Goal: Check status

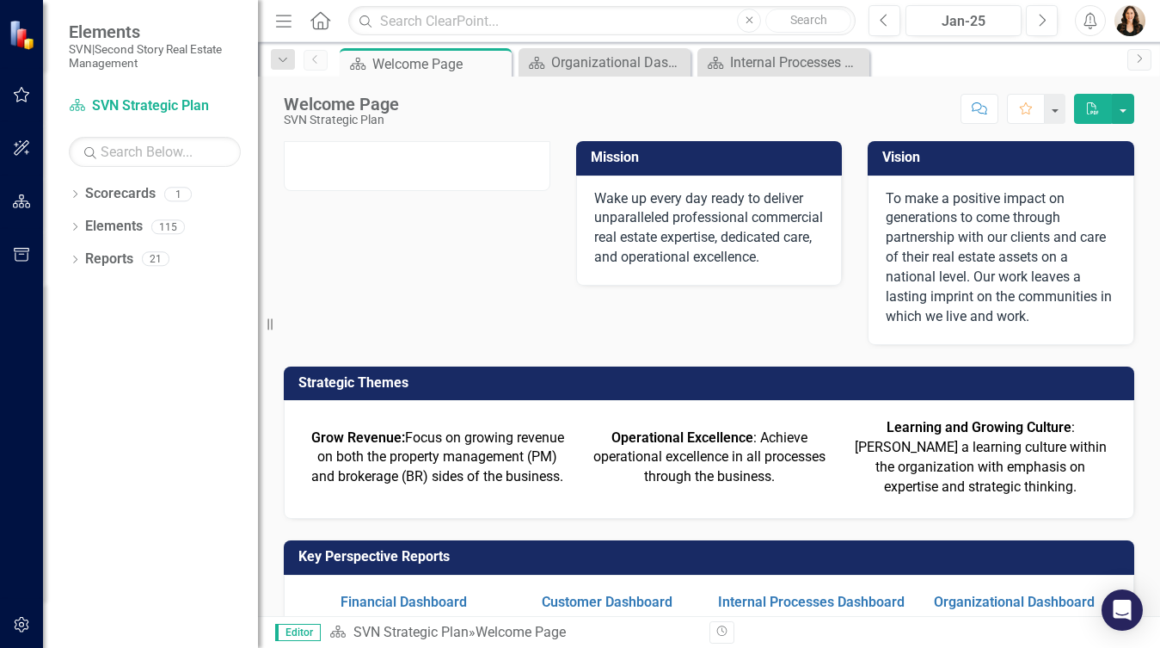
click at [22, 102] on button "button" at bounding box center [22, 95] width 39 height 36
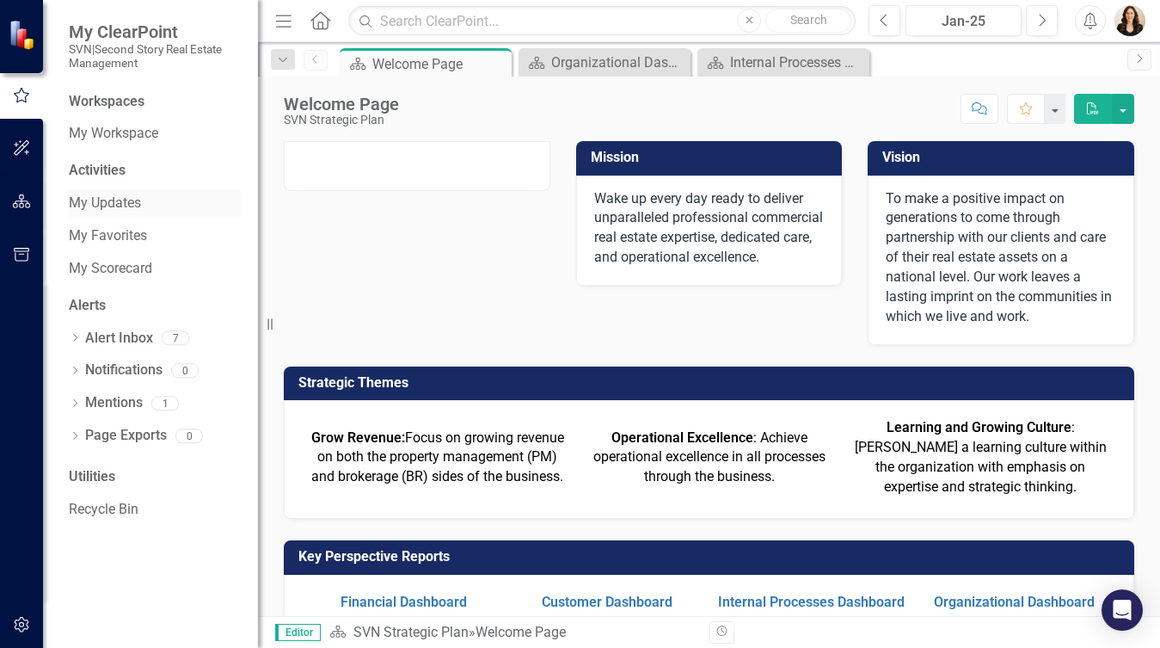
click at [118, 203] on link "My Updates" at bounding box center [155, 204] width 172 height 20
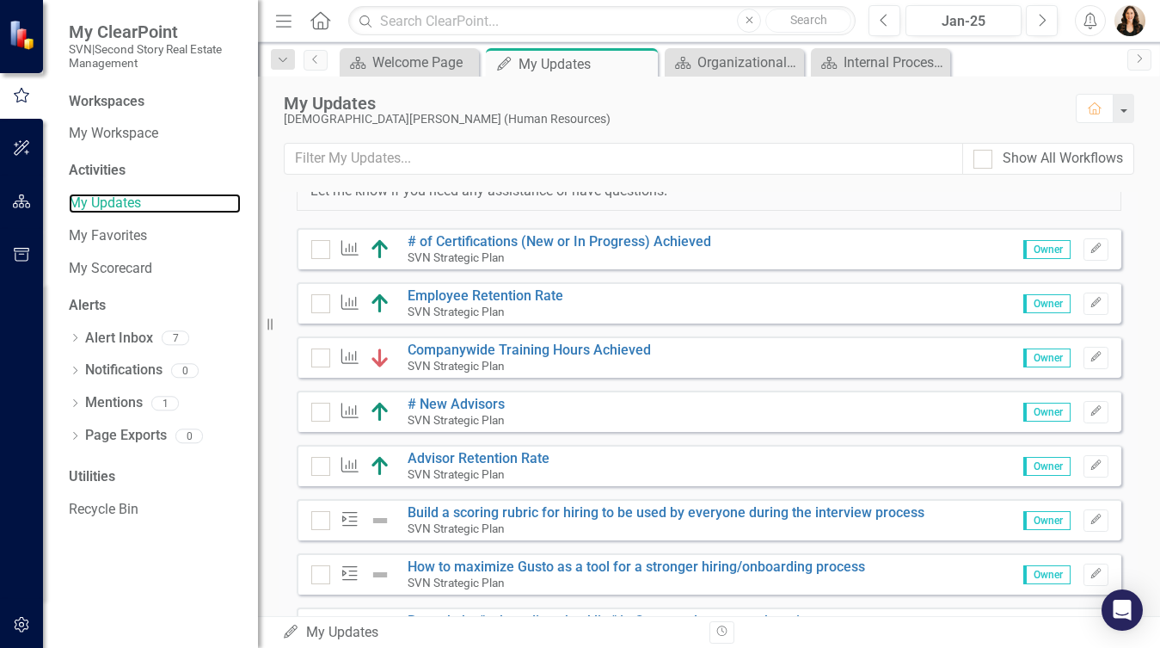
scroll to position [140, 0]
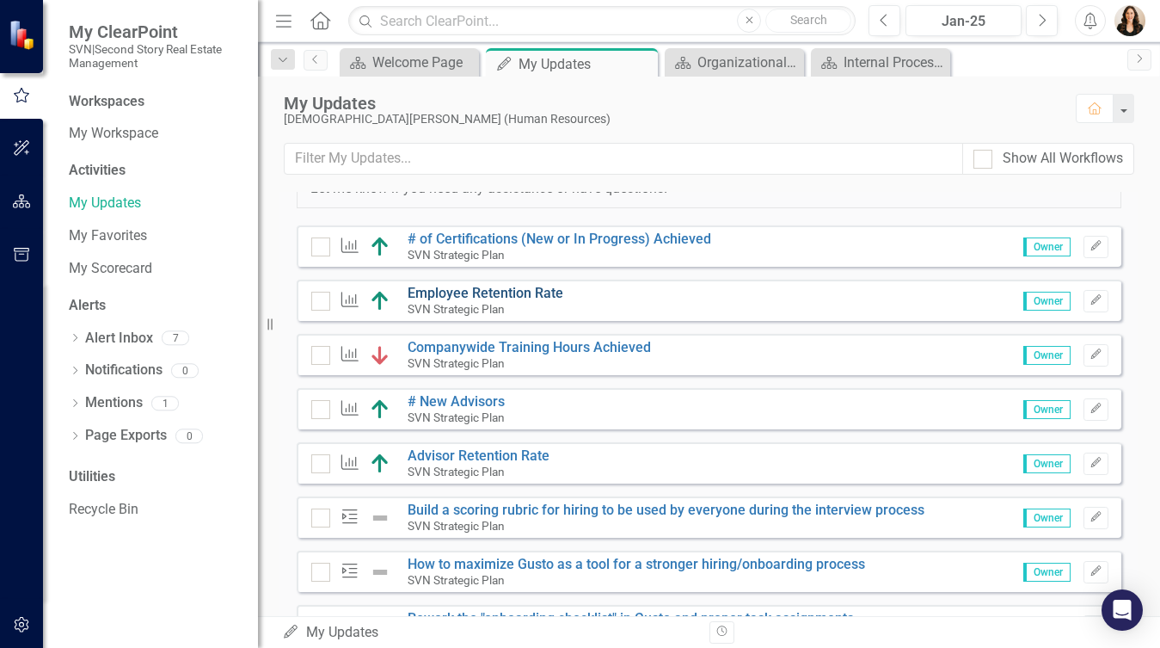
click at [536, 301] on link "Employee Retention Rate" at bounding box center [486, 293] width 156 height 16
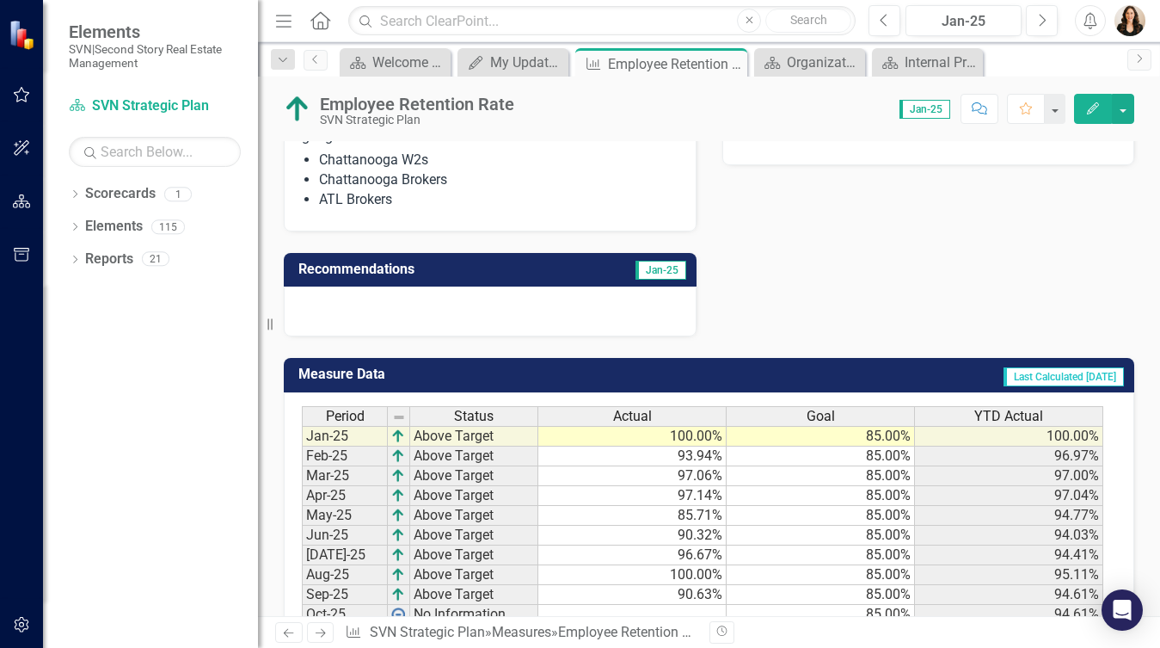
scroll to position [431, 0]
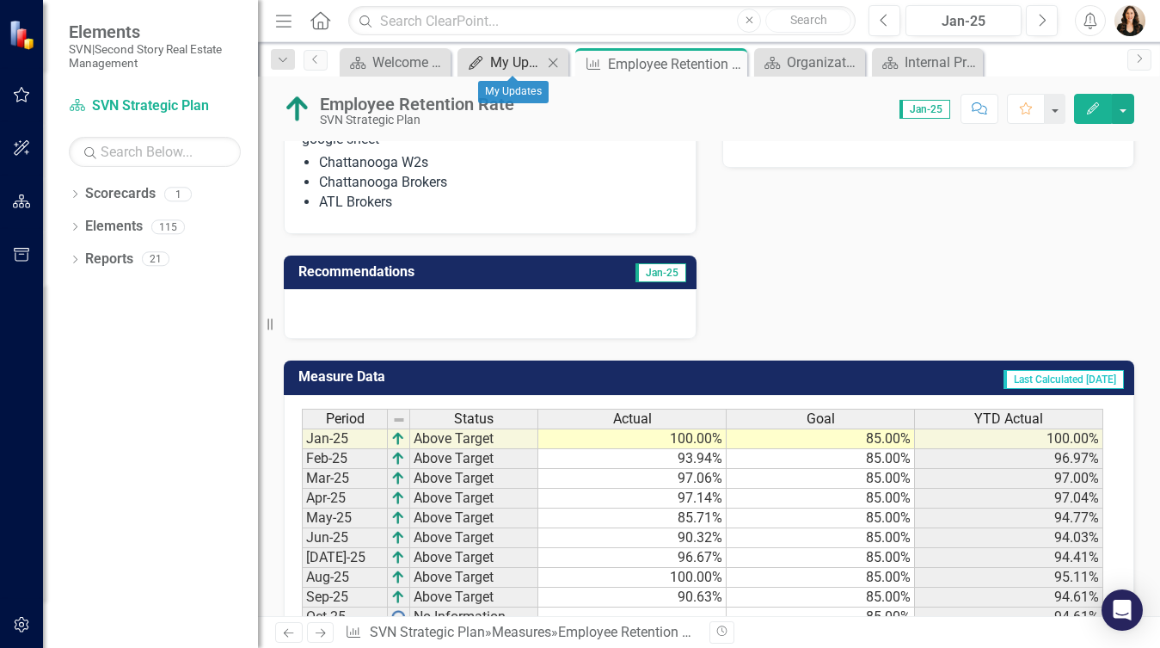
click at [500, 65] on div "My Updates" at bounding box center [516, 63] width 52 height 22
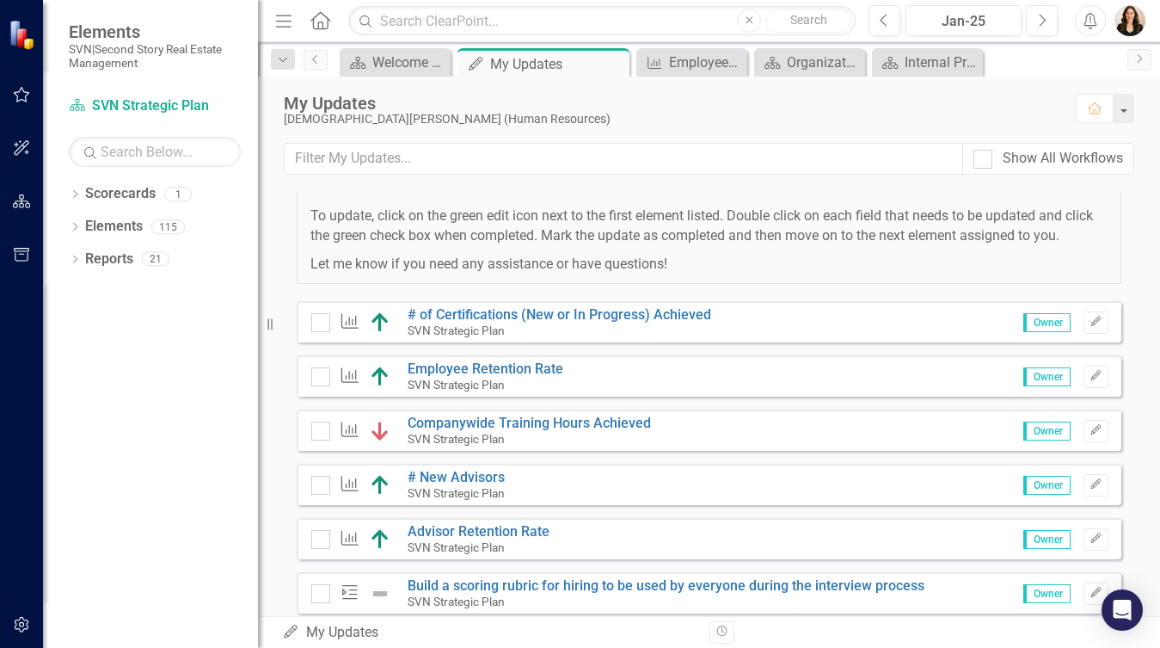
scroll to position [72, 0]
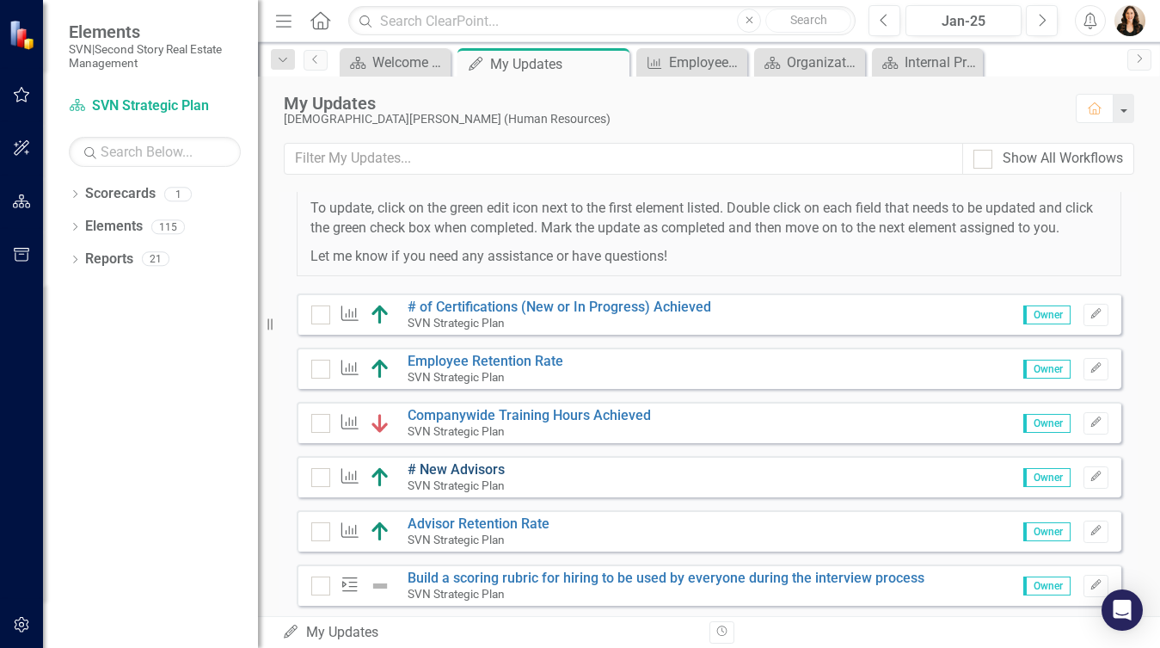
click at [477, 477] on link "# New Advisors" at bounding box center [456, 469] width 97 height 16
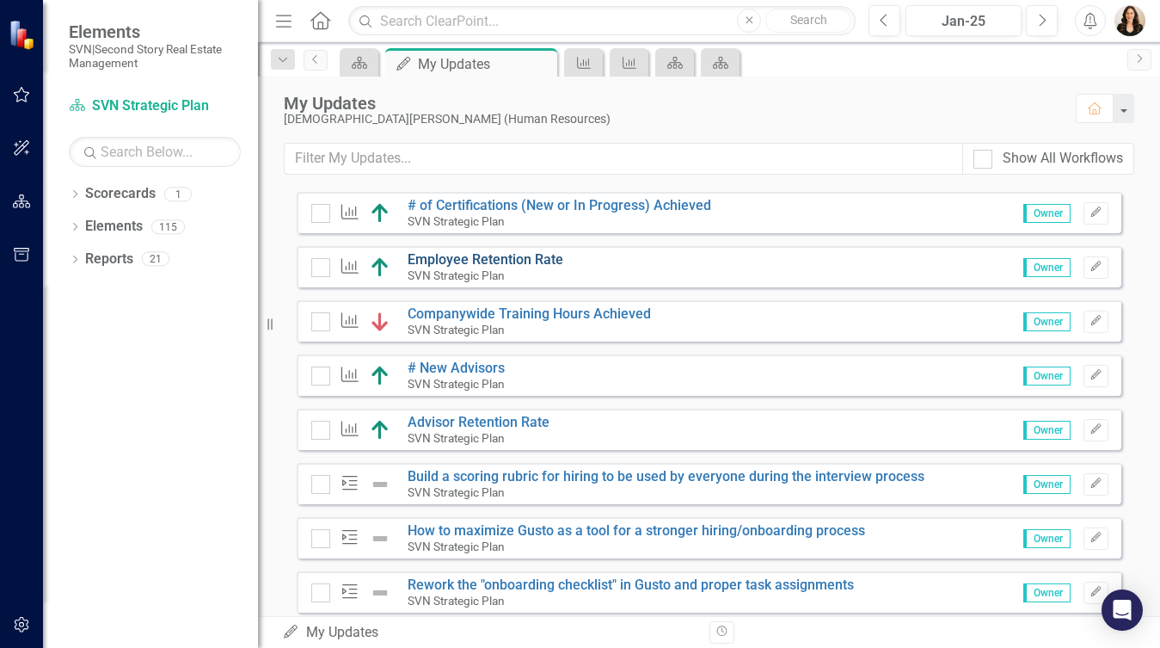
scroll to position [190, 0]
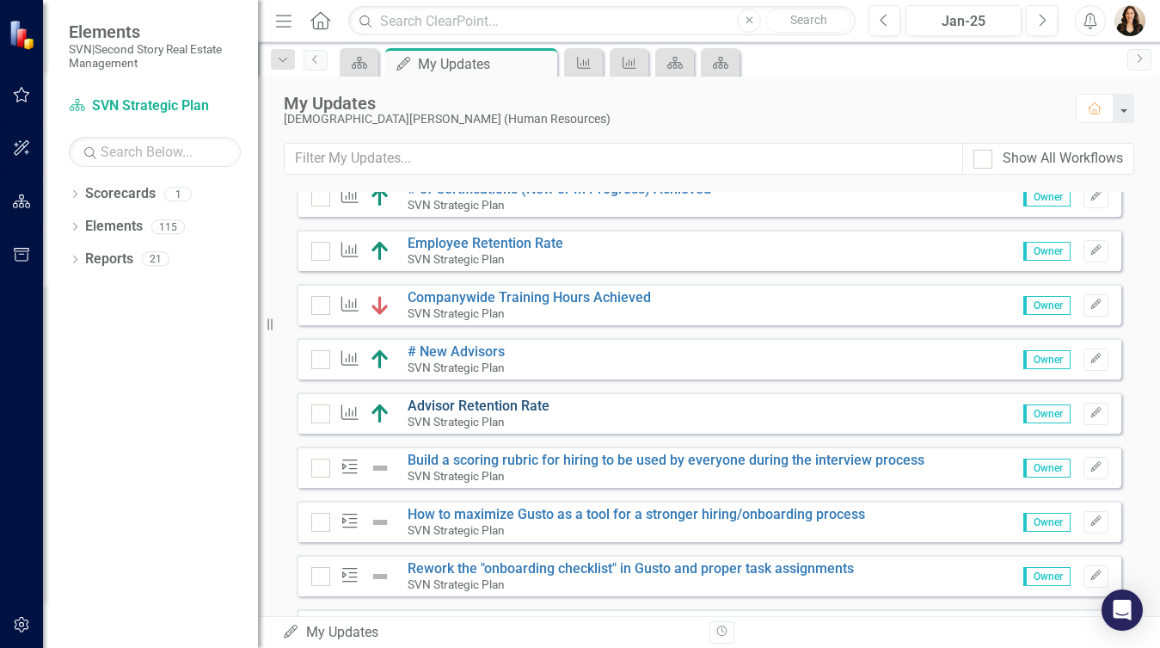
click at [491, 414] on link "Advisor Retention Rate" at bounding box center [479, 405] width 142 height 16
